Goal: Information Seeking & Learning: Learn about a topic

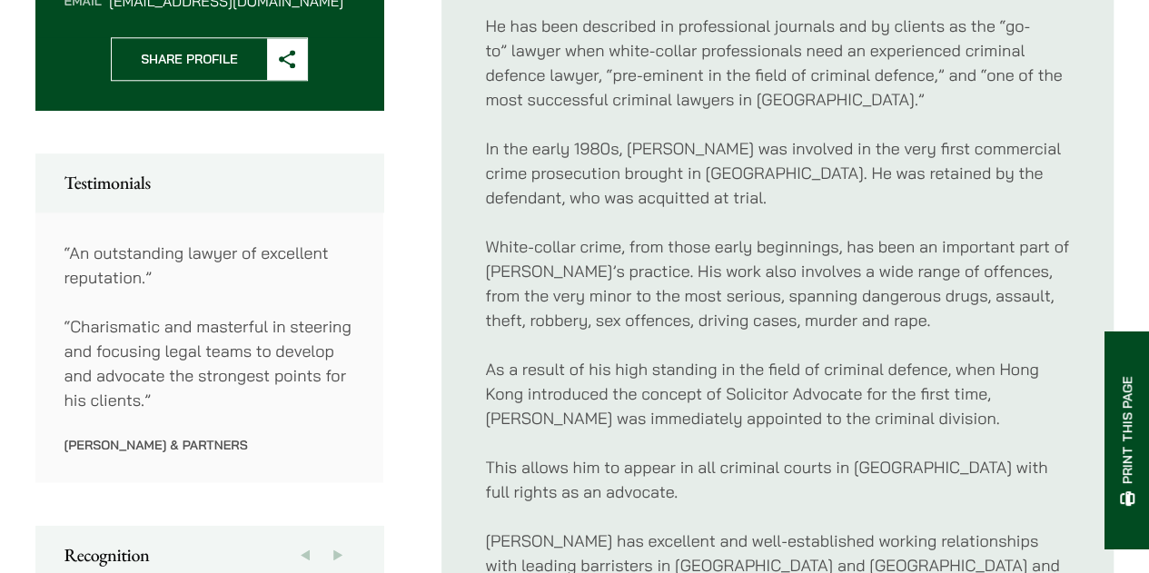
scroll to position [908, 0]
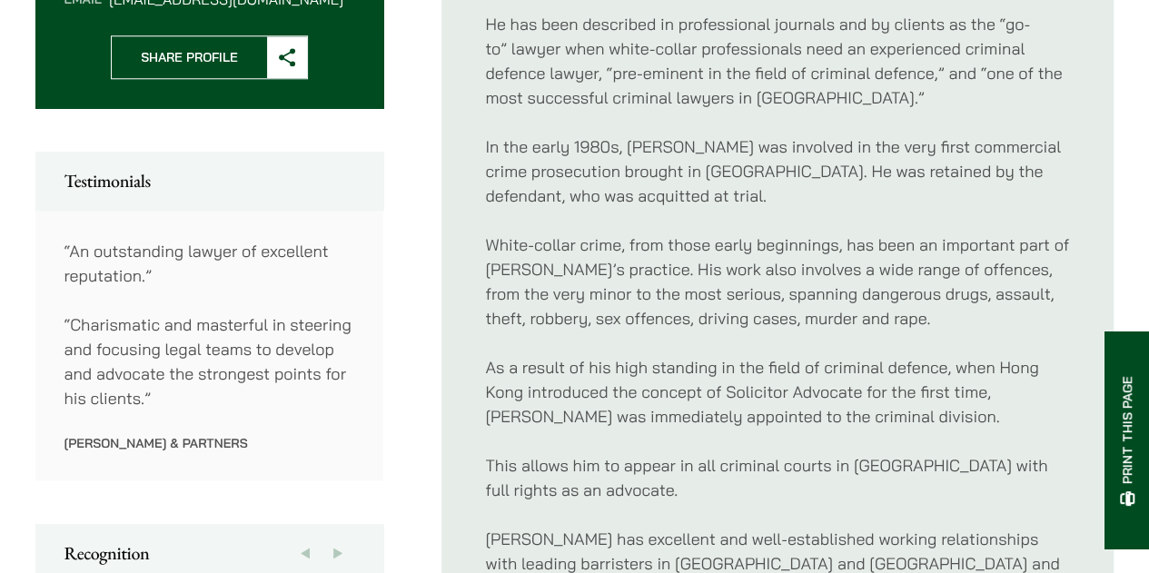
drag, startPoint x: 160, startPoint y: 304, endPoint x: 331, endPoint y: 341, distance: 174.6
click at [331, 341] on p "“Charismatic and masterful in steering and focusing legal teams to develop and …" at bounding box center [209, 361] width 291 height 98
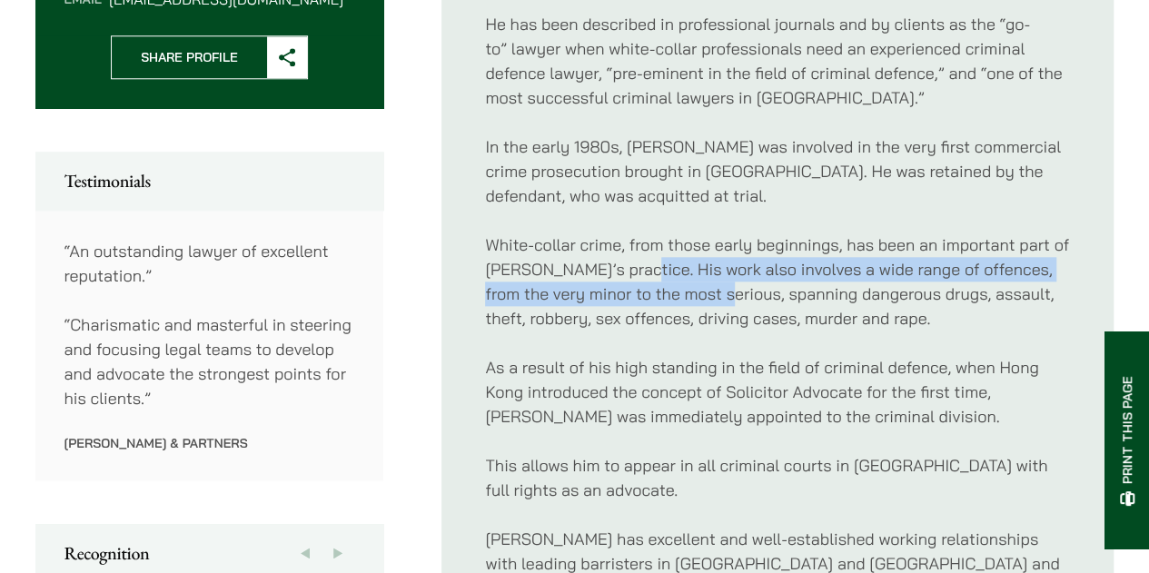
drag, startPoint x: 699, startPoint y: 275, endPoint x: 637, endPoint y: 246, distance: 69.1
click at [637, 246] on p "White-collar crime, from those early beginnings, has been an important part of …" at bounding box center [777, 282] width 585 height 98
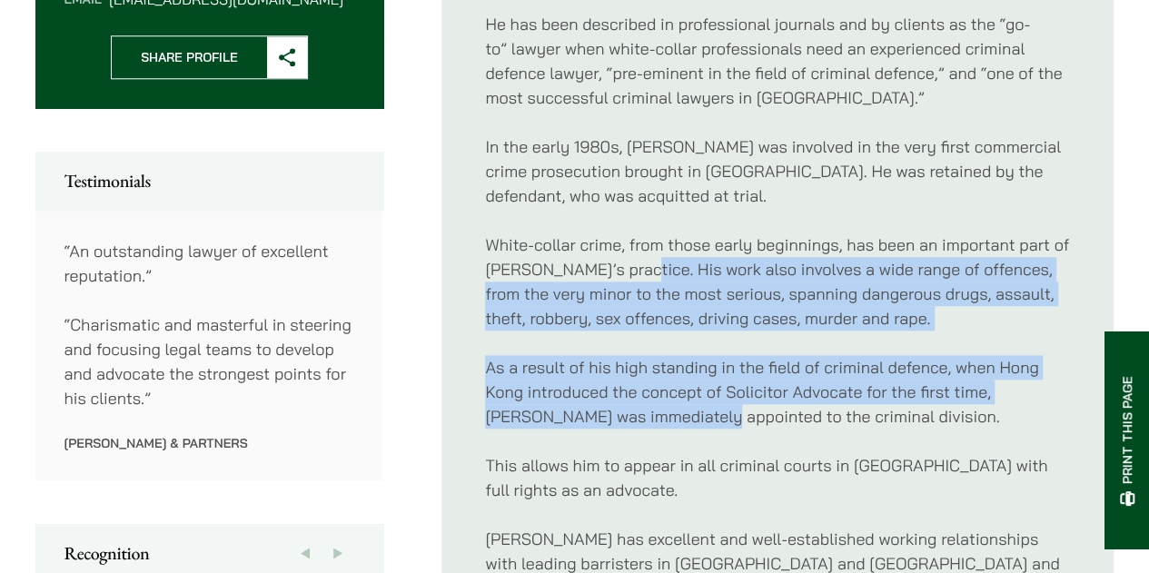
drag, startPoint x: 637, startPoint y: 246, endPoint x: 649, endPoint y: 381, distance: 135.0
click at [649, 381] on div "For several decades, independent legal journals have consistently rated [PERSON…" at bounding box center [777, 306] width 585 height 765
click at [649, 381] on p "As a result of his high standing in the field of criminal defence, when Hong Ko…" at bounding box center [777, 392] width 585 height 74
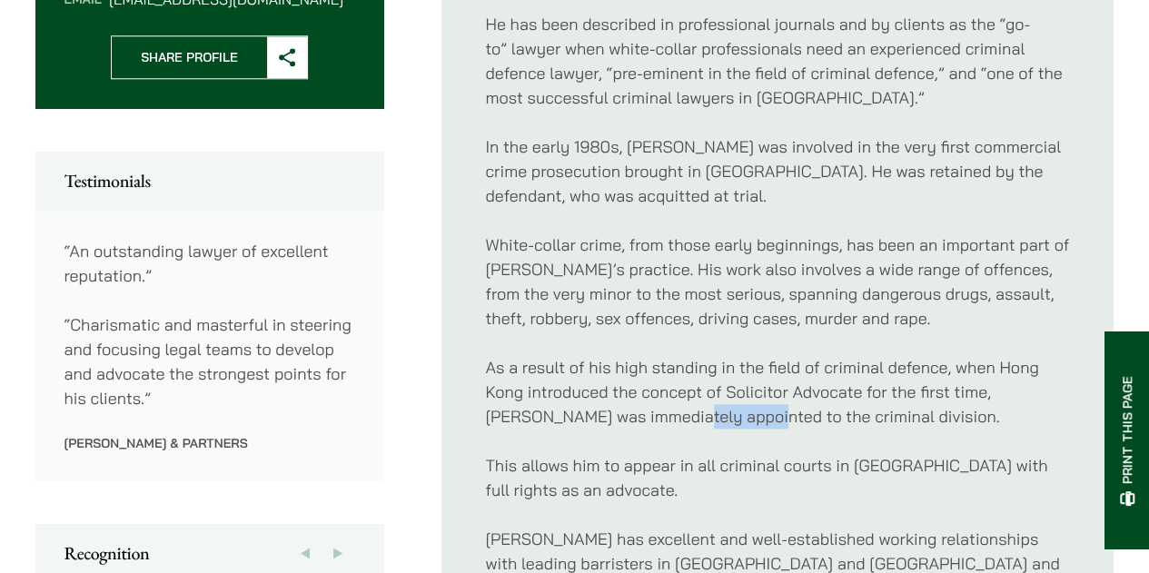
click at [649, 381] on p "As a result of his high standing in the field of criminal defence, when Hong Ko…" at bounding box center [777, 392] width 585 height 74
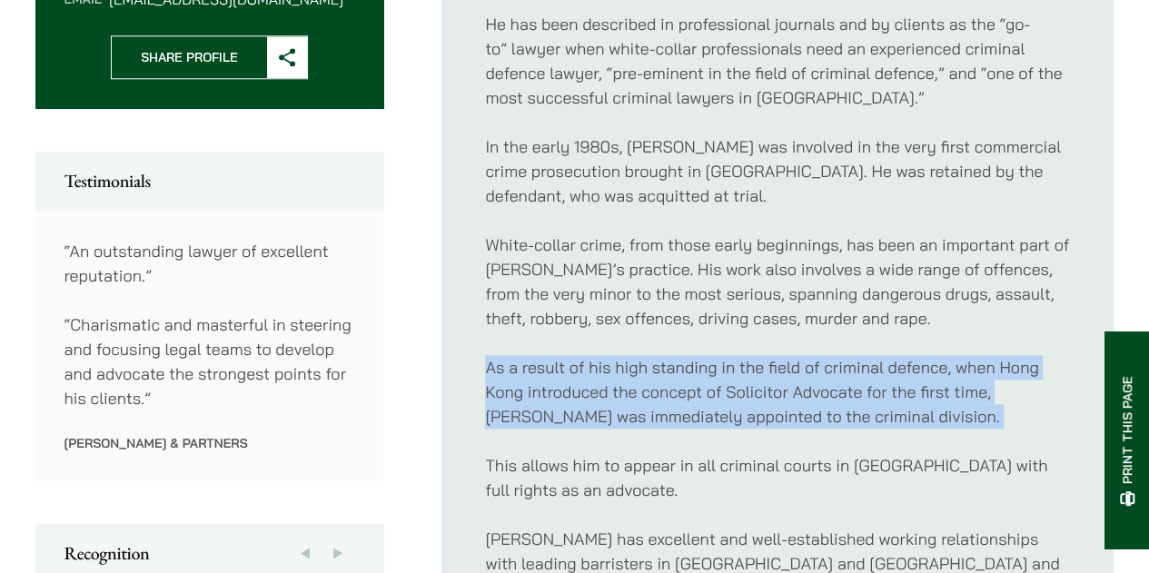
click at [649, 381] on p "As a result of his high standing in the field of criminal defence, when Hong Ko…" at bounding box center [777, 392] width 585 height 74
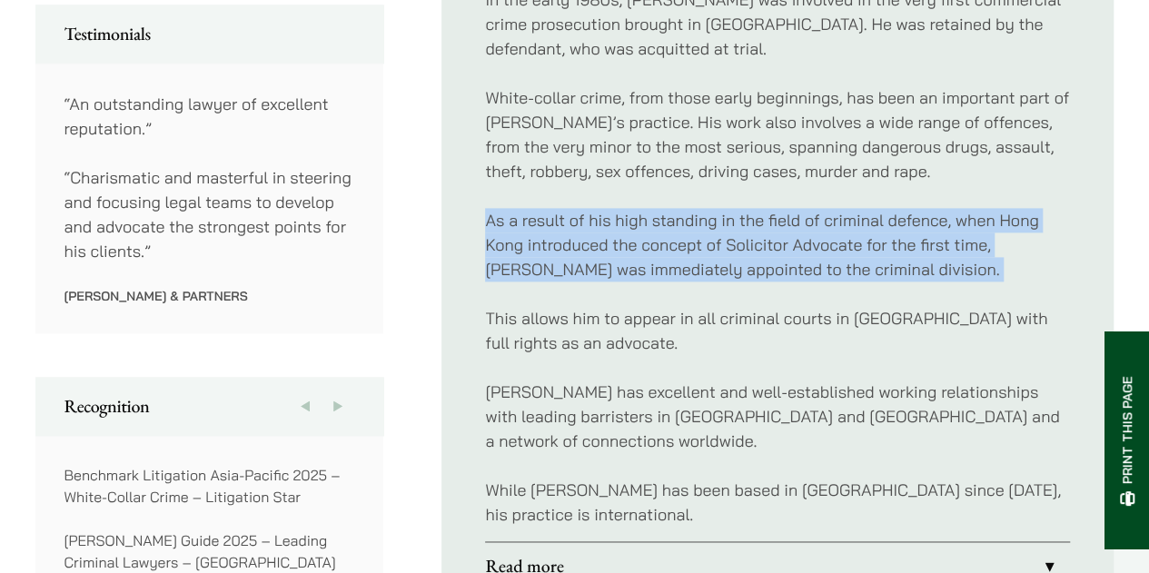
scroll to position [1090, 0]
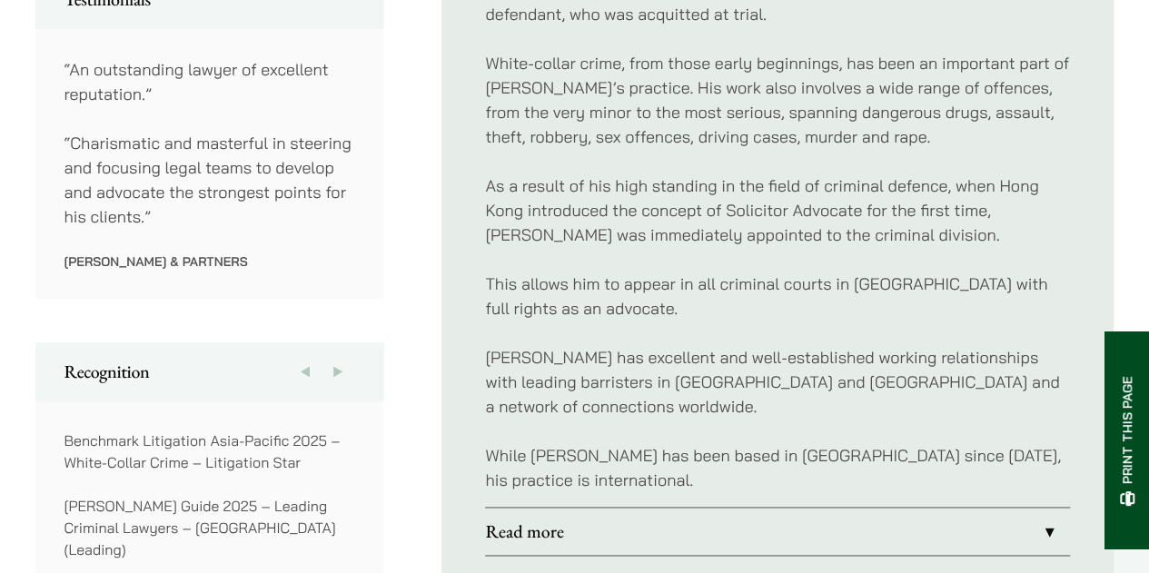
click at [649, 381] on p "[PERSON_NAME] has excellent and well-established working relationships with lea…" at bounding box center [777, 382] width 585 height 74
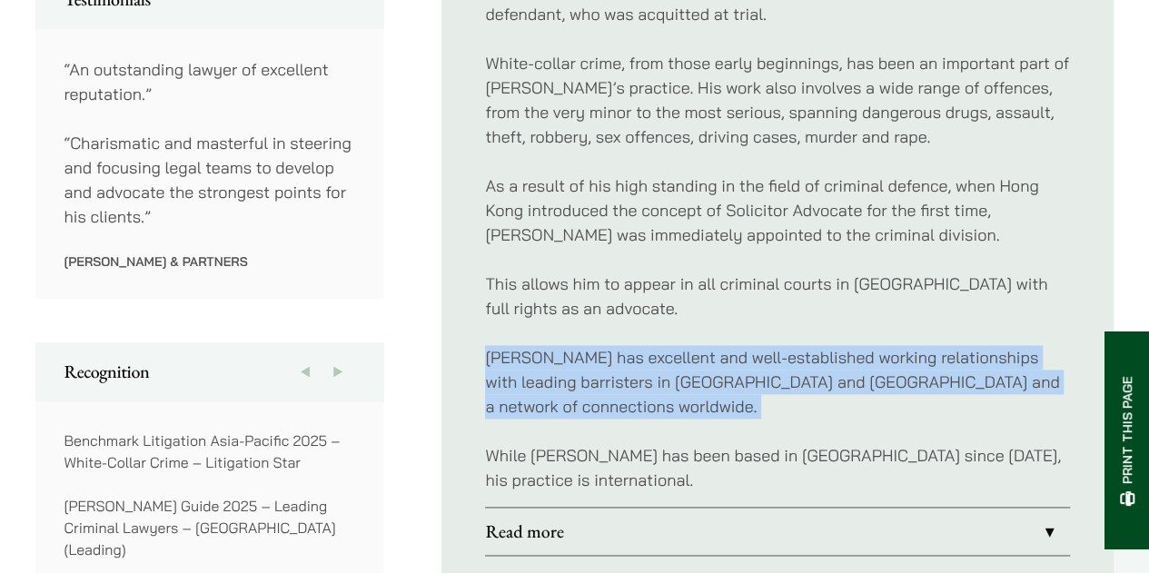
click at [649, 381] on p "[PERSON_NAME] has excellent and well-established working relationships with lea…" at bounding box center [777, 382] width 585 height 74
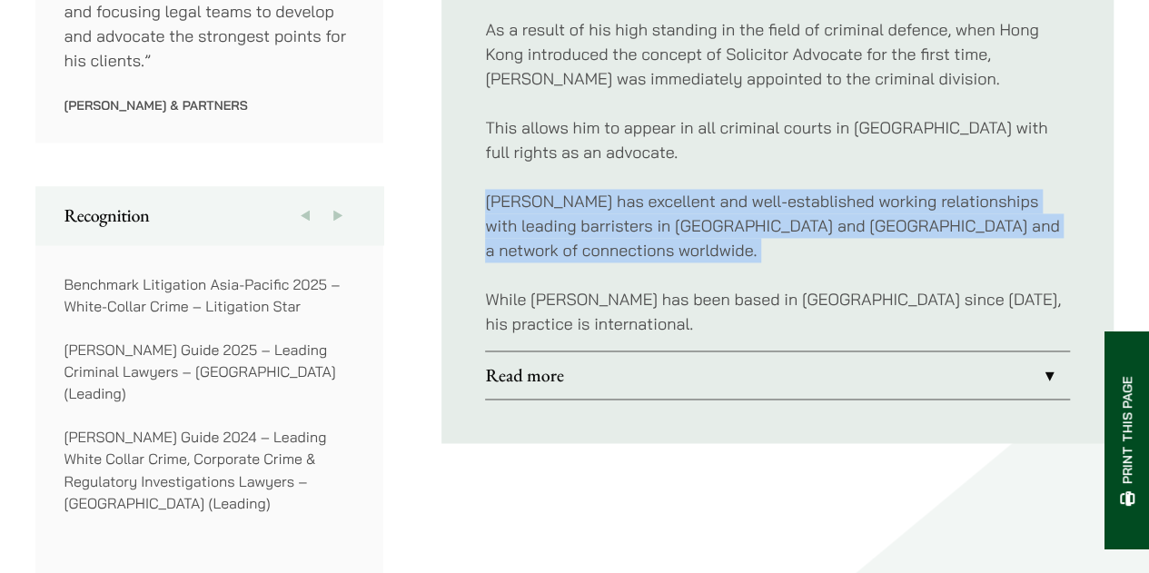
scroll to position [1362, 0]
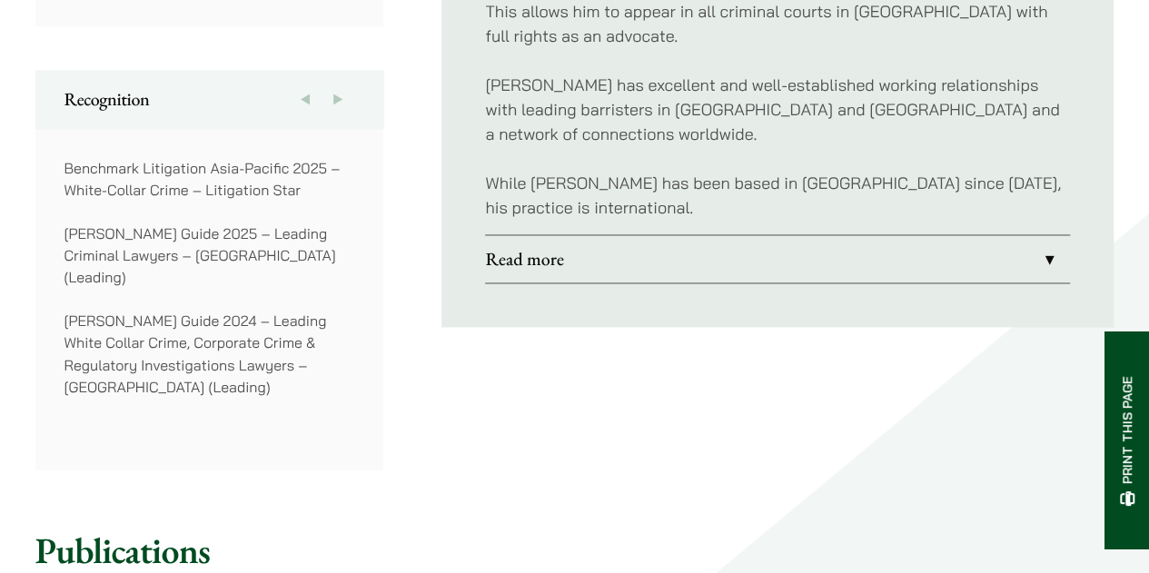
click at [614, 234] on li "Read more Notable Criminal Cases: R v AD – successfully defending the “first” c…" at bounding box center [777, 258] width 585 height 49
click at [626, 235] on link "Read more" at bounding box center [777, 258] width 585 height 47
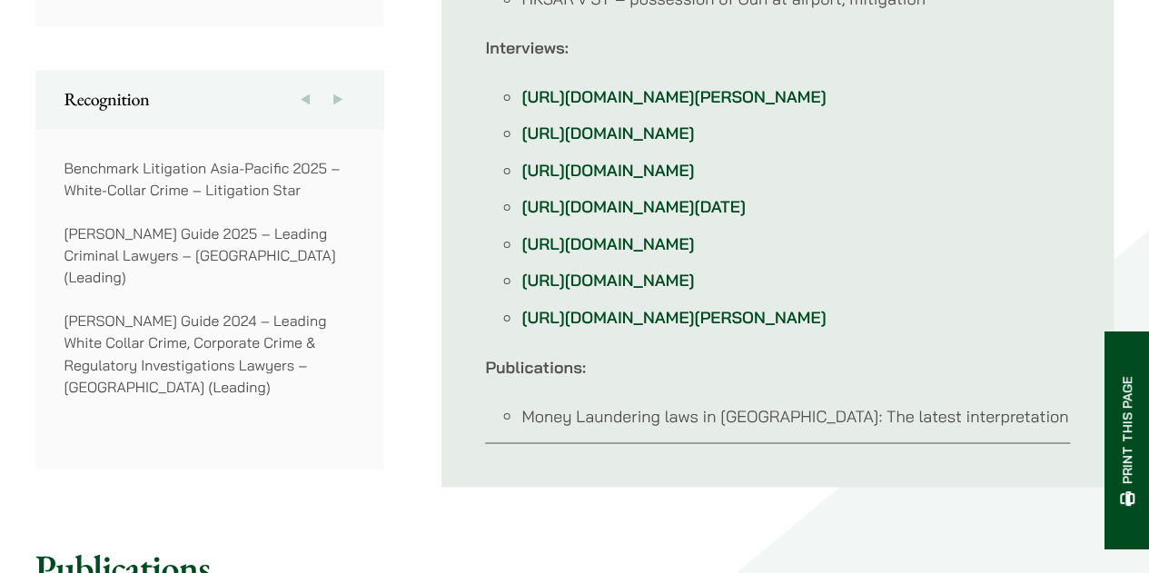
click at [645, 86] on link "[URL][DOMAIN_NAME][PERSON_NAME]" at bounding box center [673, 96] width 304 height 21
click at [694, 125] on link "[URL][DOMAIN_NAME]" at bounding box center [607, 133] width 173 height 21
click at [694, 165] on link "[URL][DOMAIN_NAME]" at bounding box center [607, 170] width 173 height 21
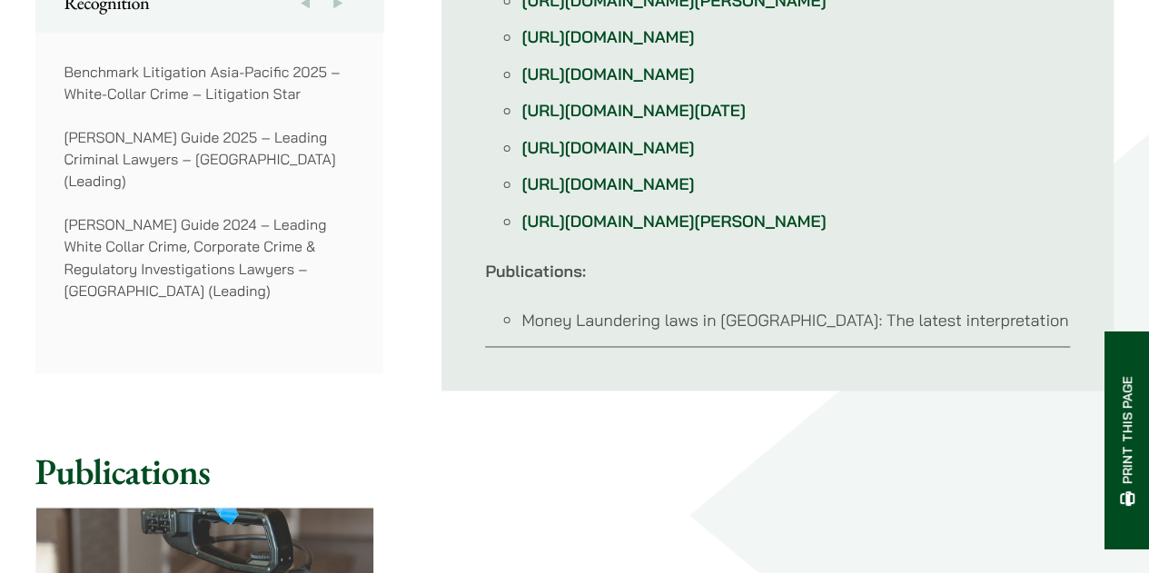
scroll to position [1453, 0]
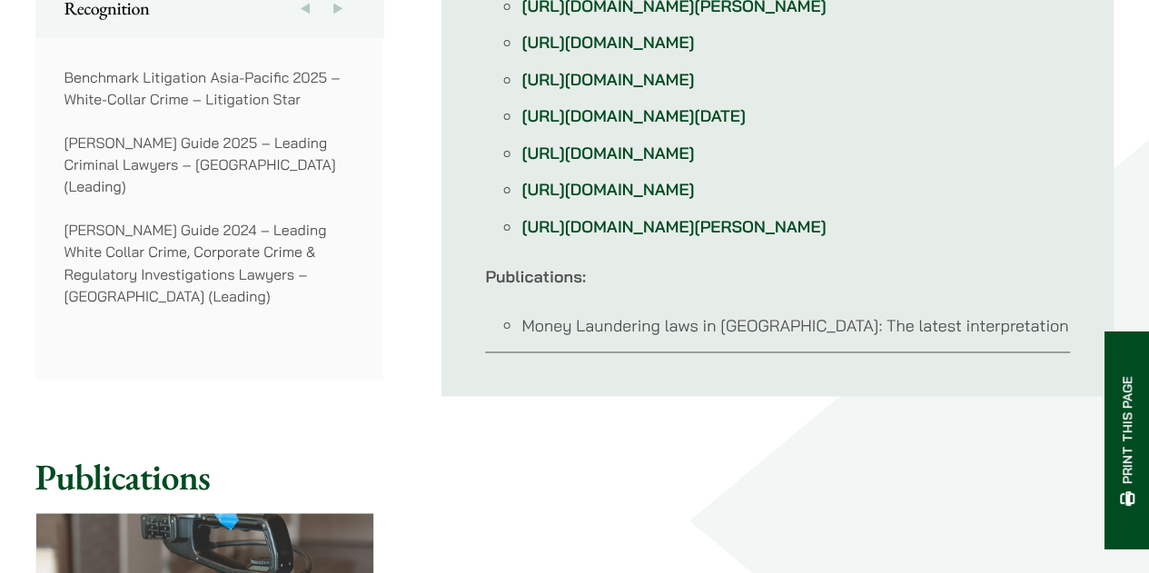
click at [731, 126] on link "[URL][DOMAIN_NAME][DATE]" at bounding box center [633, 115] width 224 height 21
click at [807, 237] on link "[URL][DOMAIN_NAME][PERSON_NAME]" at bounding box center [673, 226] width 304 height 21
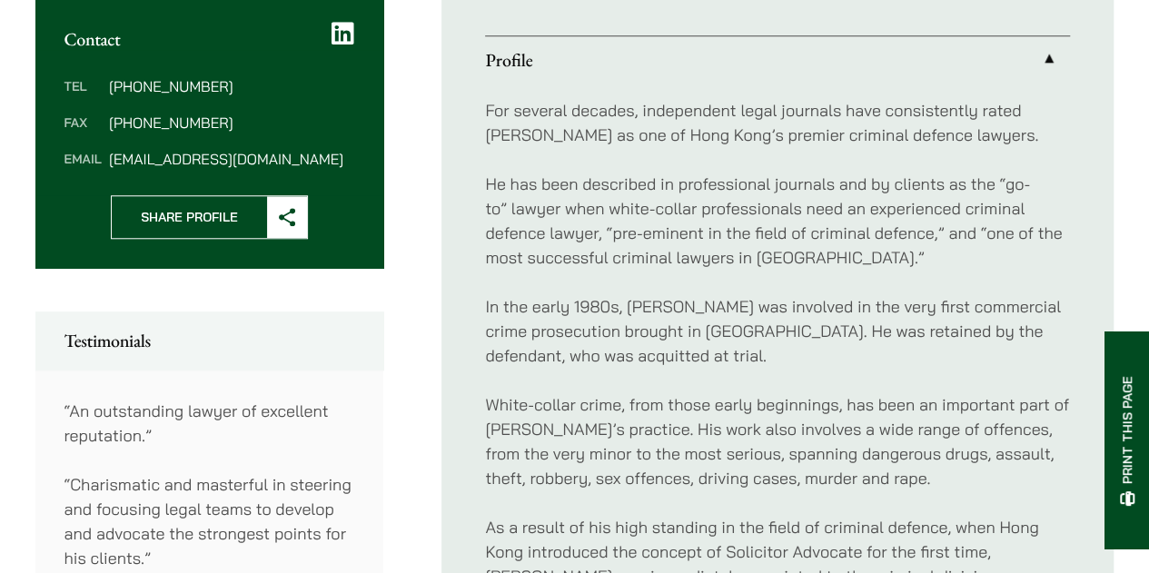
scroll to position [724, 0]
